Goal: Answer question/provide support

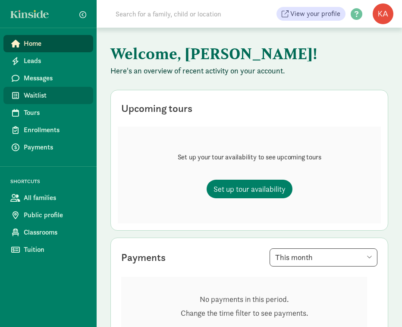
click at [29, 98] on span "Waitlist" at bounding box center [55, 95] width 63 height 10
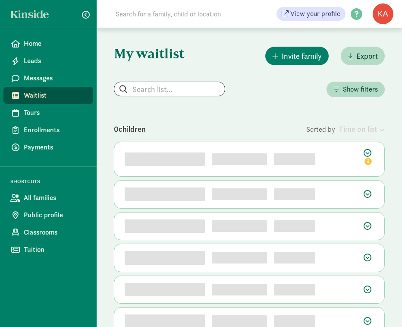
click at [199, 13] on input at bounding box center [194, 13] width 166 height 17
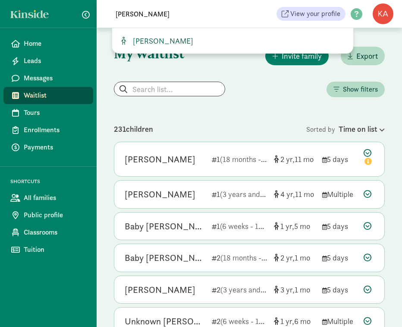
type input "[PERSON_NAME]"
click at [149, 43] on span "[PERSON_NAME]" at bounding box center [162, 41] width 64 height 10
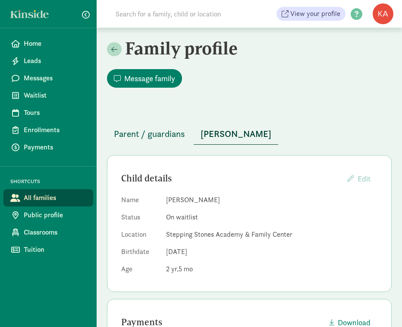
click at [159, 139] on span "Parent / guardians" at bounding box center [149, 134] width 71 height 14
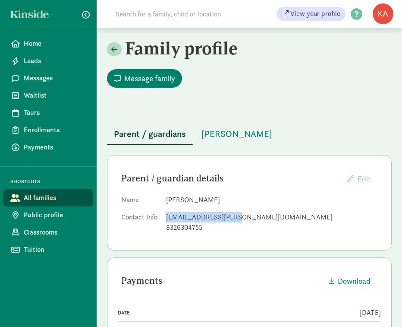
drag, startPoint x: 167, startPoint y: 219, endPoint x: 252, endPoint y: 215, distance: 85.2
click at [252, 215] on div "[EMAIL_ADDRESS][PERSON_NAME][DOMAIN_NAME]" at bounding box center [272, 217] width 212 height 10
copy div "[EMAIL_ADDRESS][PERSON_NAME][DOMAIN_NAME]"
click at [213, 132] on span "[PERSON_NAME]" at bounding box center [237, 134] width 71 height 14
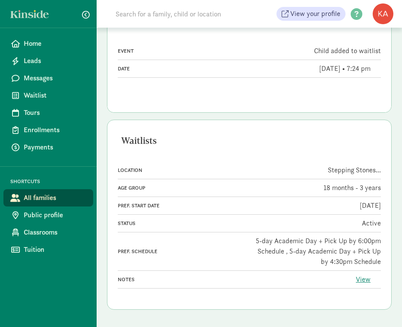
scroll to position [474, 0]
click at [366, 279] on link "View" at bounding box center [363, 279] width 15 height 9
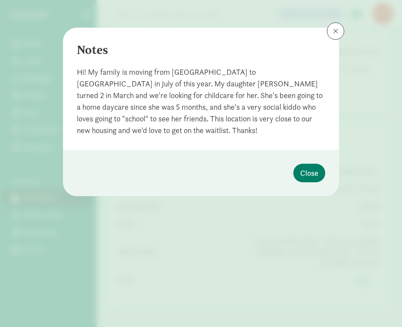
click at [335, 30] on span at bounding box center [335, 31] width 5 height 7
